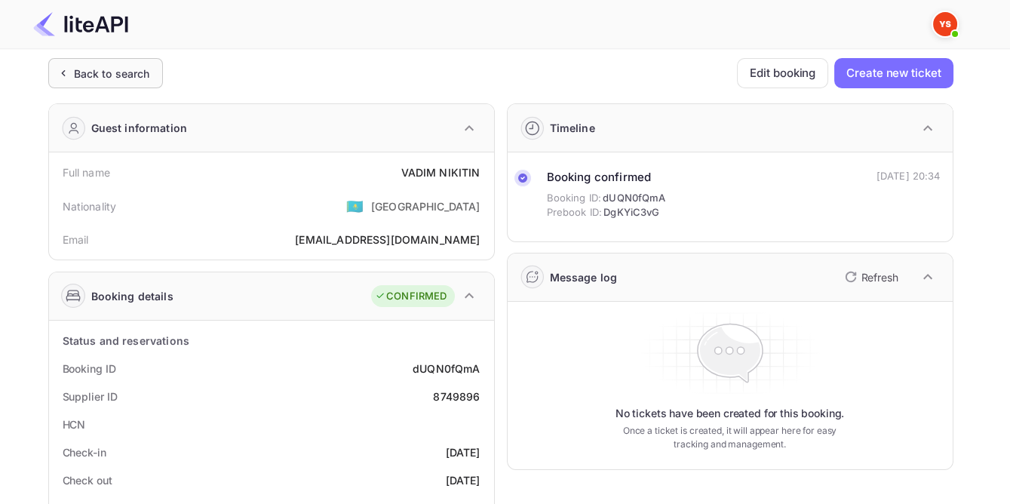
click at [88, 67] on div "Back to search" at bounding box center [112, 74] width 76 height 16
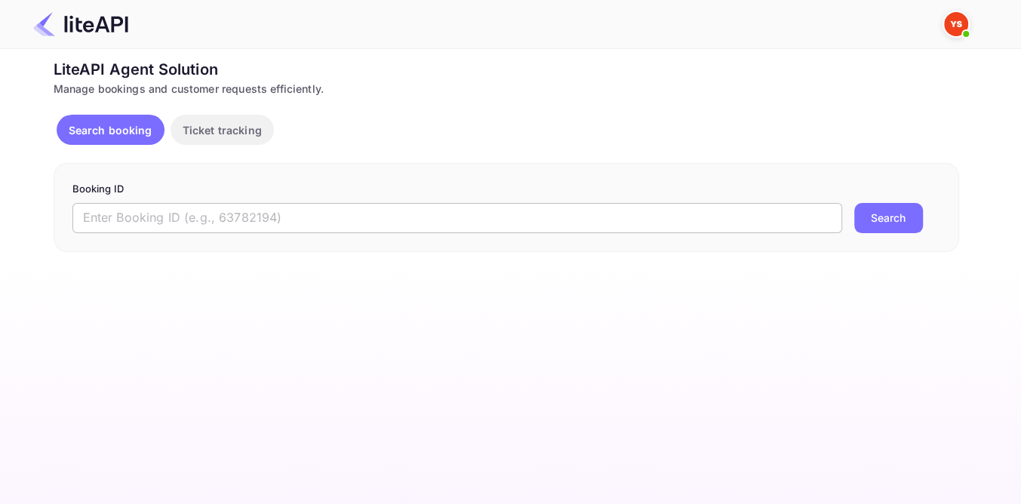
click at [231, 211] on input "text" at bounding box center [457, 218] width 770 height 30
paste input "8515194"
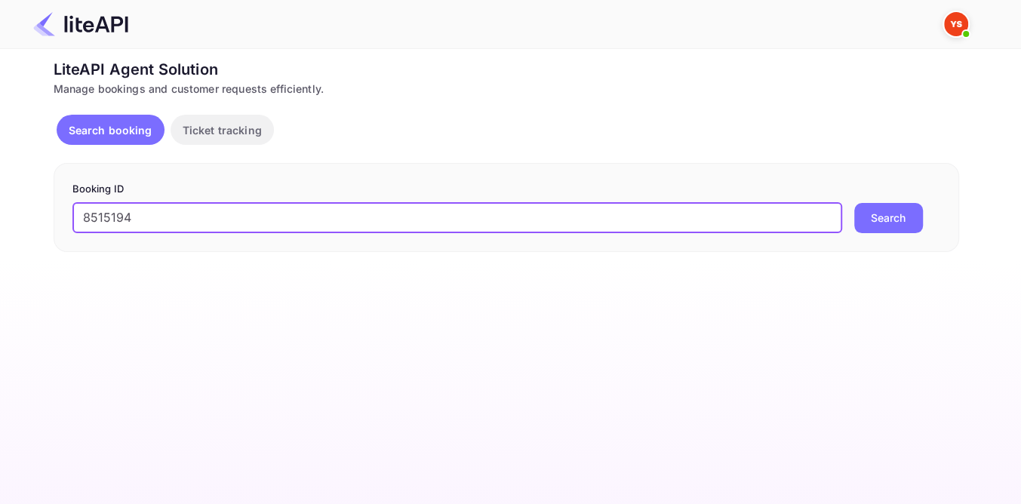
type input "8515194"
click at [886, 211] on button "Search" at bounding box center [888, 218] width 69 height 30
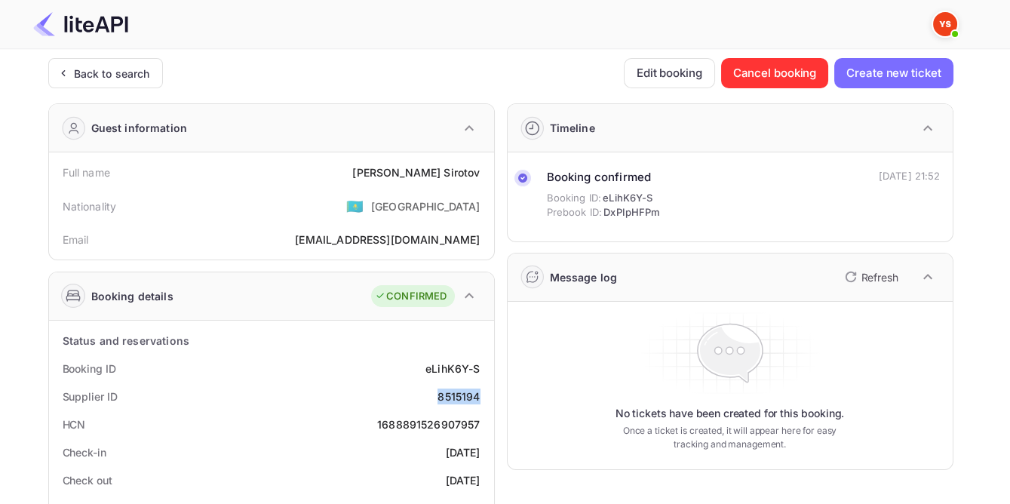
drag, startPoint x: 441, startPoint y: 395, endPoint x: 492, endPoint y: 389, distance: 51.8
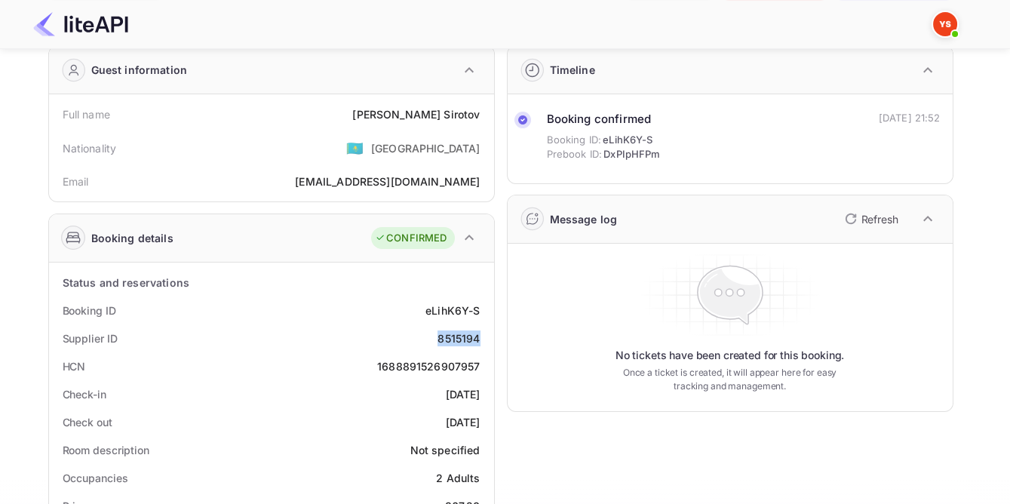
scroll to position [137, 0]
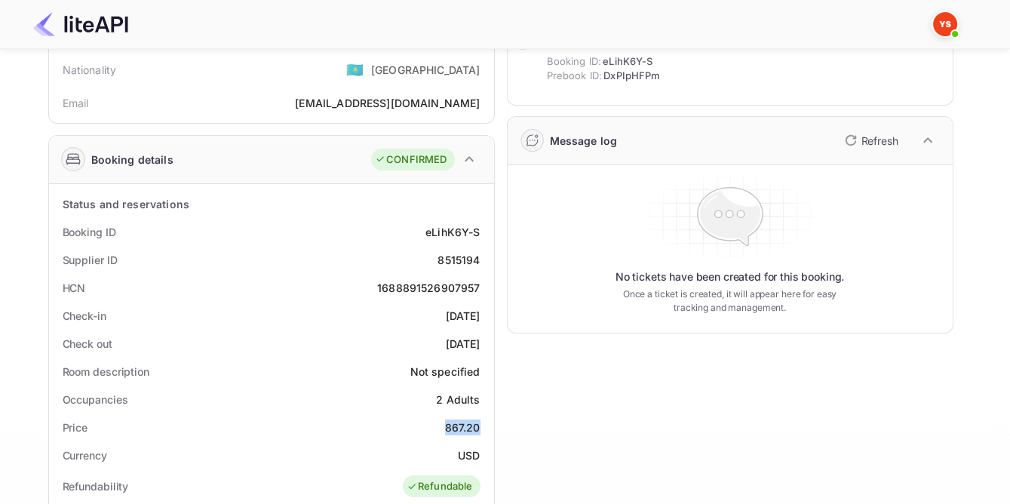
drag, startPoint x: 446, startPoint y: 424, endPoint x: 492, endPoint y: 423, distance: 46.0
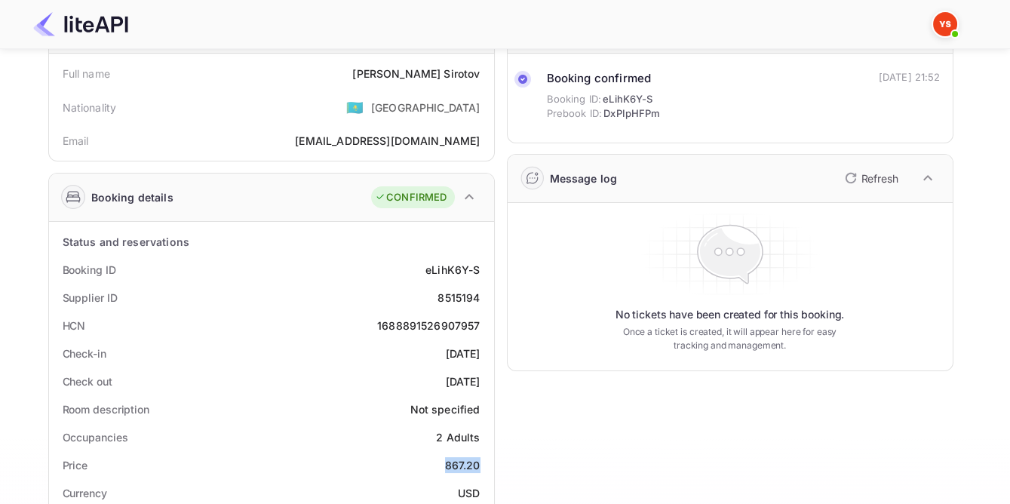
scroll to position [0, 0]
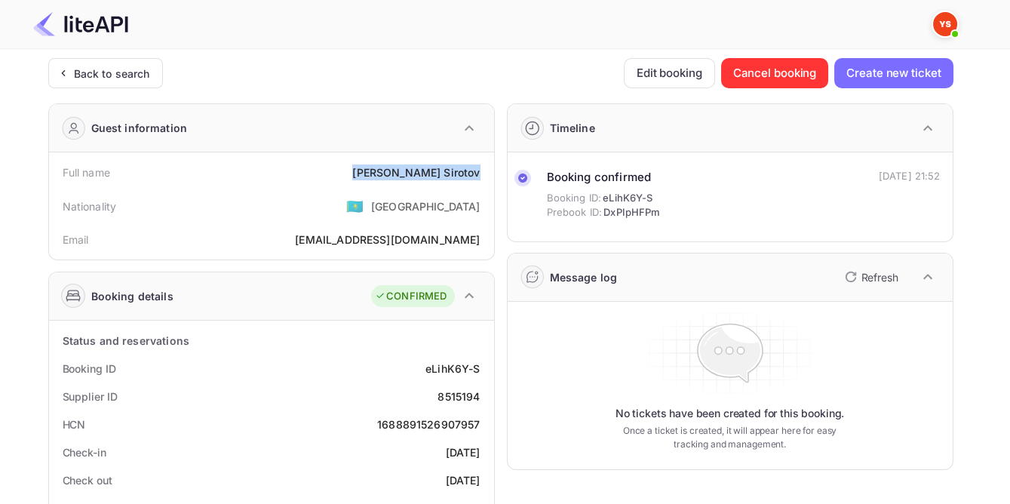
drag, startPoint x: 406, startPoint y: 170, endPoint x: 481, endPoint y: 178, distance: 75.9
click at [481, 178] on div "Full name [PERSON_NAME]" at bounding box center [271, 172] width 433 height 28
copy div "[PERSON_NAME]"
